Goal: Information Seeking & Learning: Learn about a topic

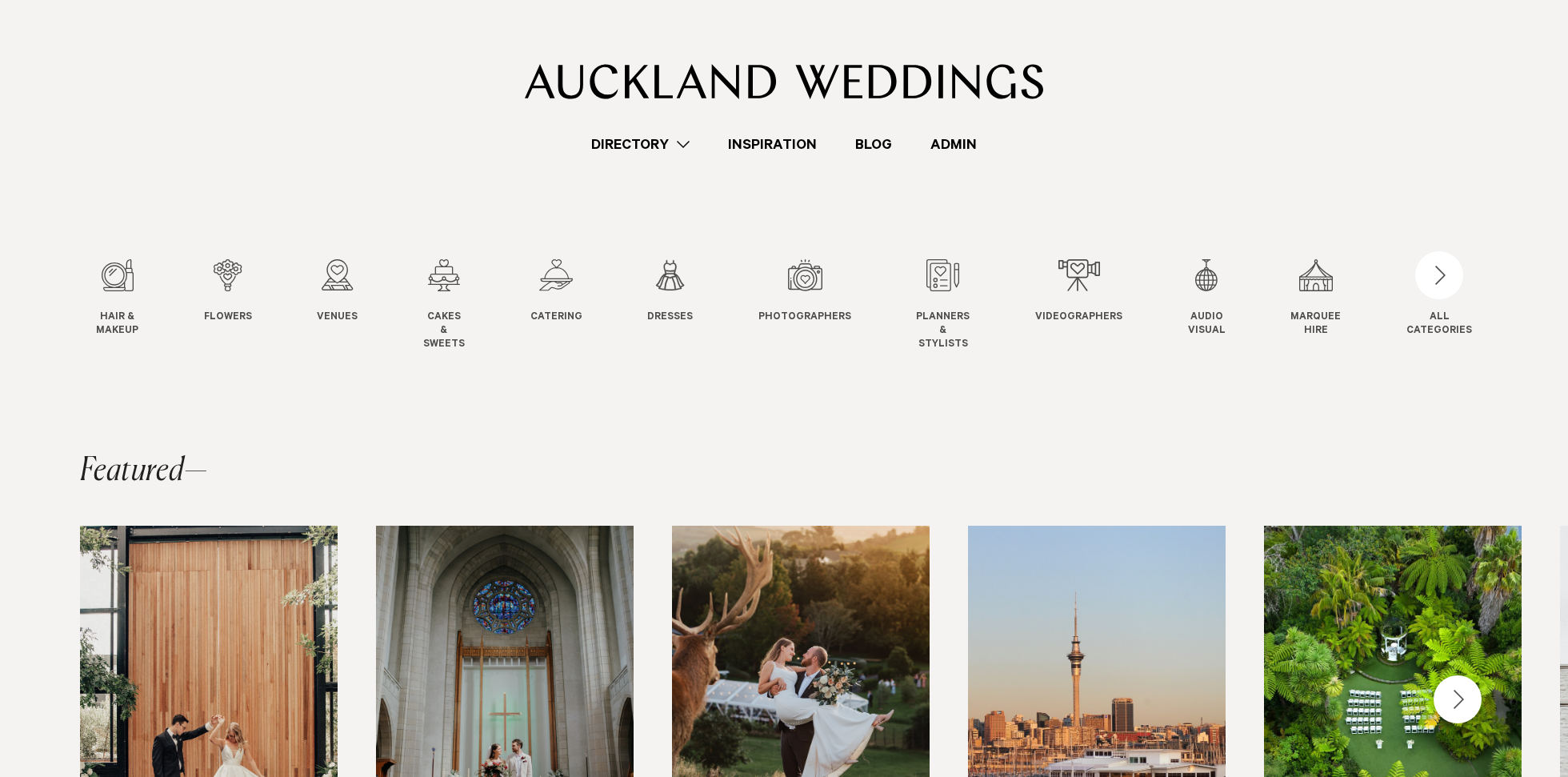
click at [954, 137] on link "Admin" at bounding box center [953, 144] width 85 height 21
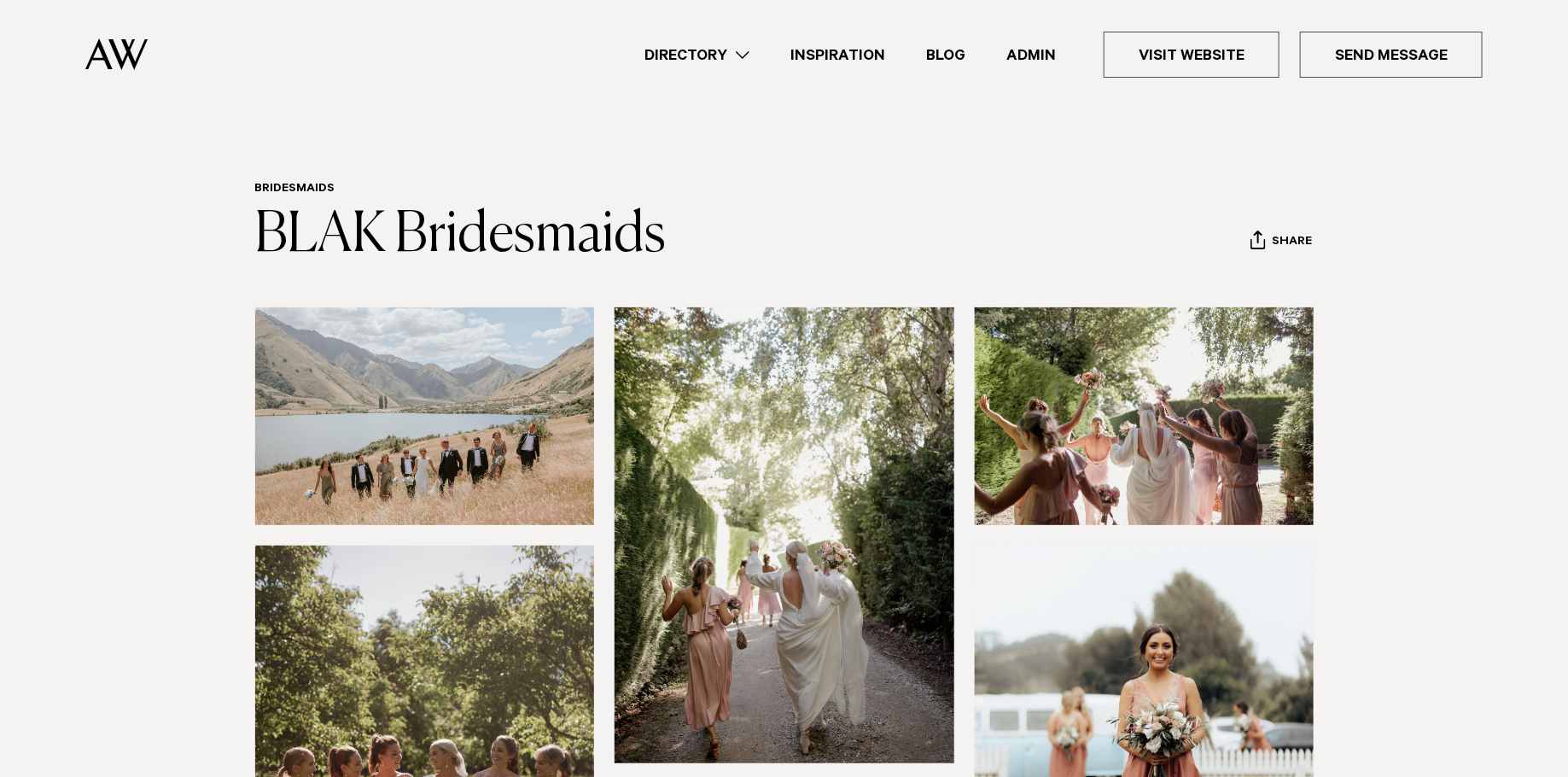
click at [109, 401] on section at bounding box center [784, 690] width 1568 height 766
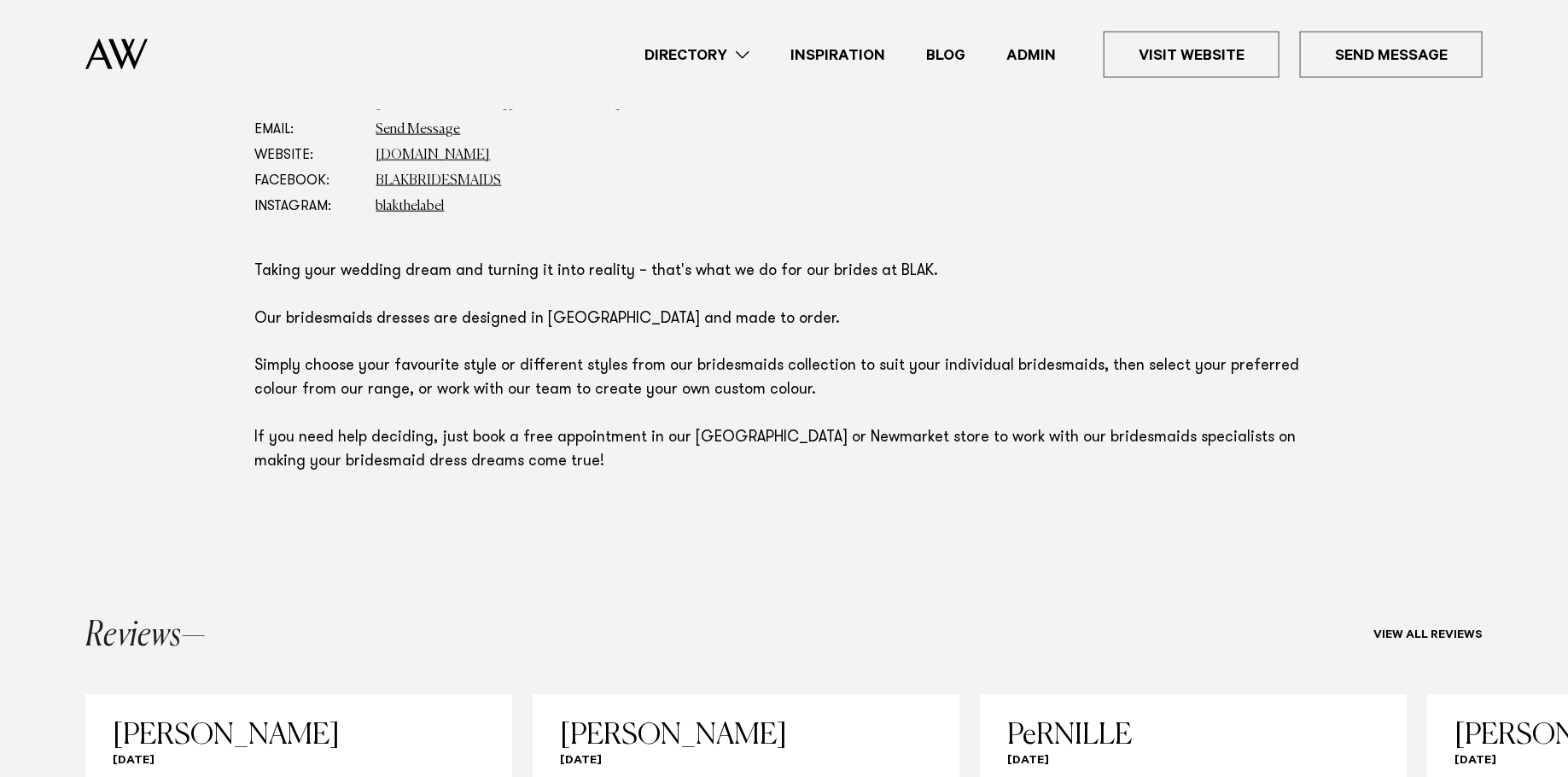
scroll to position [1006, 0]
drag, startPoint x: 544, startPoint y: 322, endPoint x: 993, endPoint y: 301, distance: 449.5
click at [993, 301] on p "Taking your wedding dream and turning it into reality – that's what we do for o…" at bounding box center [784, 369] width 1058 height 214
drag, startPoint x: 784, startPoint y: 305, endPoint x: 812, endPoint y: 314, distance: 29.4
click at [788, 306] on p "Taking your wedding dream and turning it into reality – that's what we do for o…" at bounding box center [784, 369] width 1058 height 214
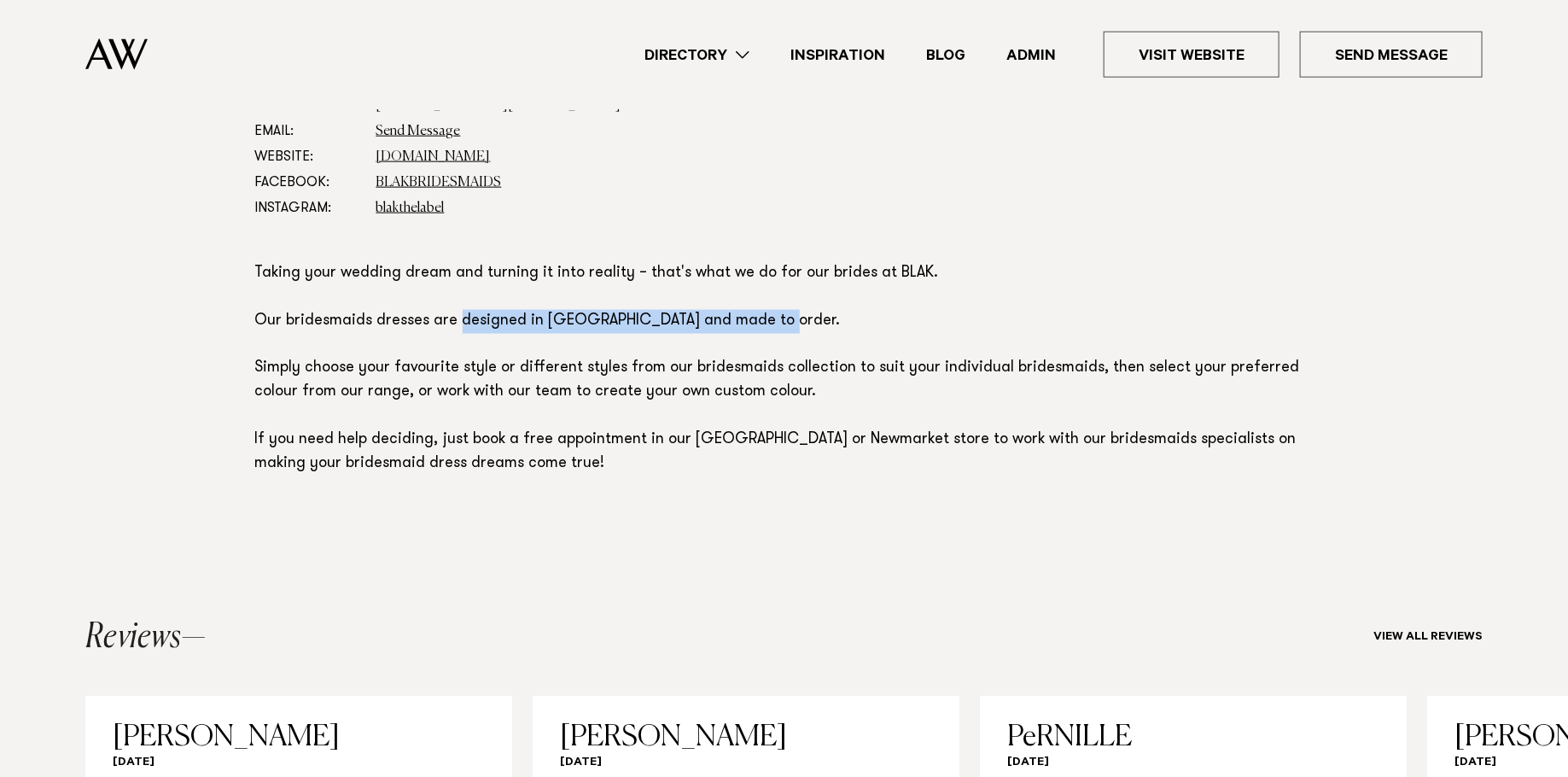
drag, startPoint x: 807, startPoint y: 317, endPoint x: 437, endPoint y: 258, distance: 374.7
click at [457, 321] on p "Taking your wedding dream and turning it into reality – that's what we do for o…" at bounding box center [784, 369] width 1058 height 214
copy p "designed in New Zealand and made to order."
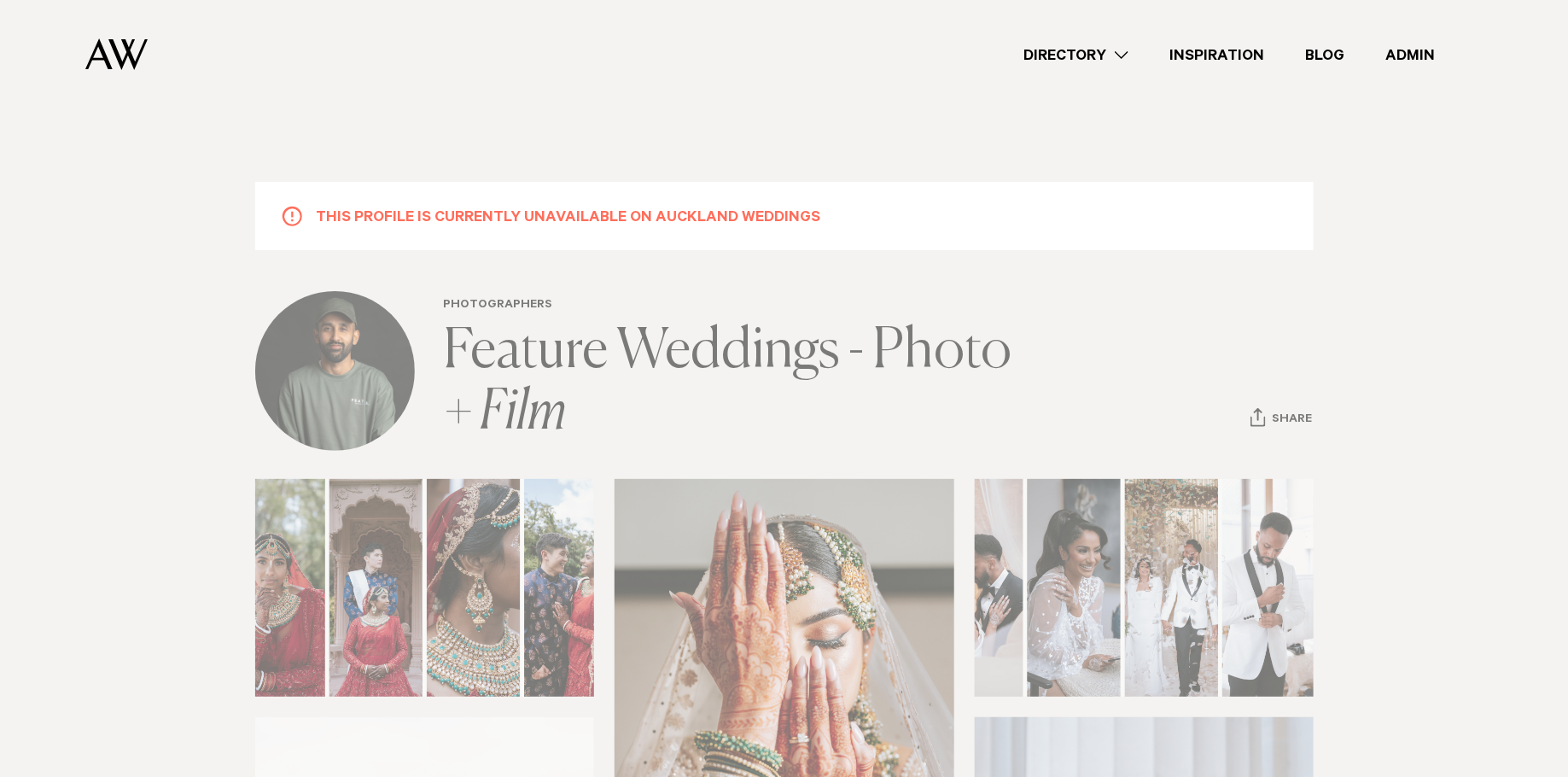
scroll to position [15, 0]
